Goal: Task Accomplishment & Management: Complete application form

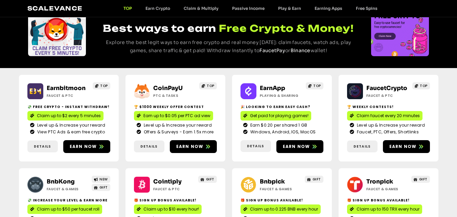
scroll to position [34, 0]
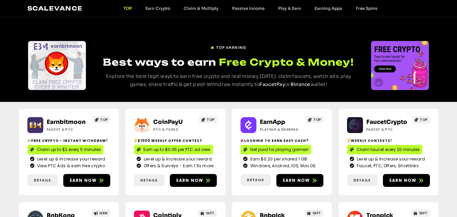
scroll to position [135, 0]
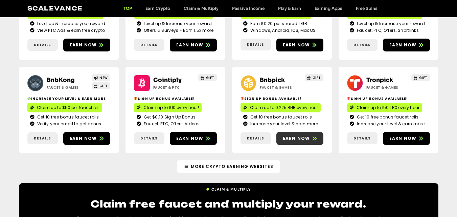
click at [290, 135] on span "Earn now" at bounding box center [296, 138] width 27 height 6
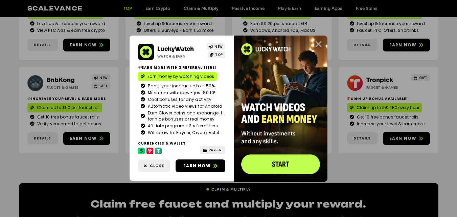
click at [317, 45] on icon "Close" at bounding box center [318, 44] width 8 height 8
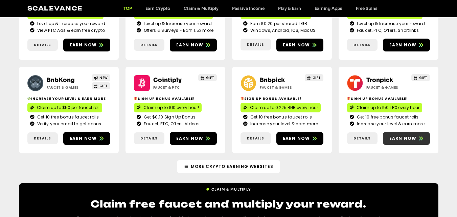
click at [399, 137] on span "Earn now" at bounding box center [403, 138] width 27 height 6
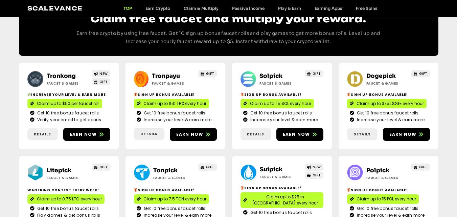
scroll to position [338, 0]
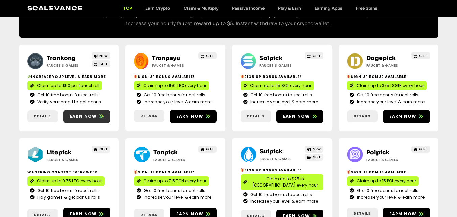
click at [79, 116] on span "Earn now" at bounding box center [83, 116] width 27 height 6
click at [399, 117] on span "Earn now" at bounding box center [403, 116] width 27 height 6
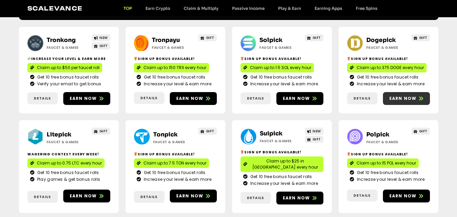
scroll to position [406, 0]
